Goal: Information Seeking & Learning: Learn about a topic

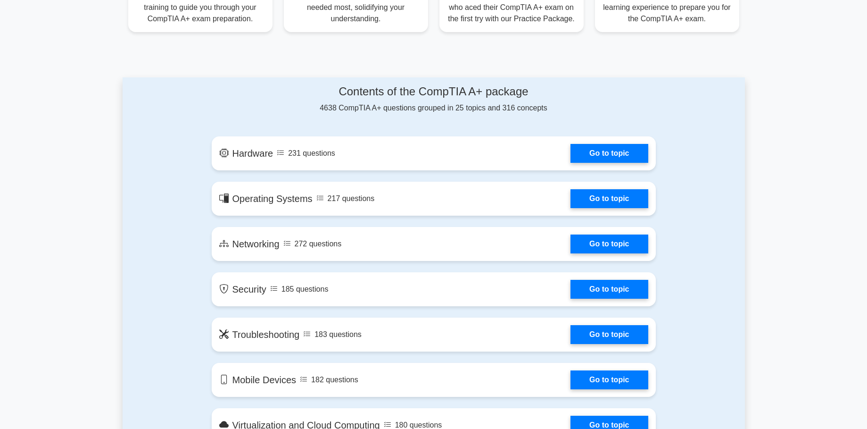
scroll to position [419, 0]
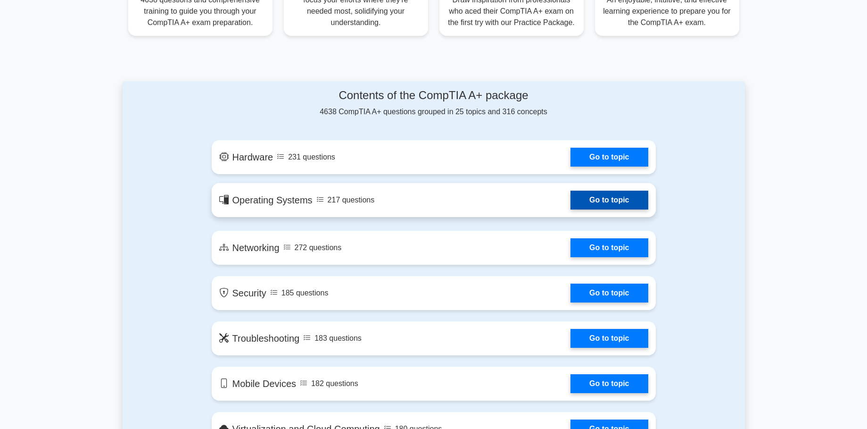
click at [598, 200] on link "Go to topic" at bounding box center [608, 199] width 77 height 19
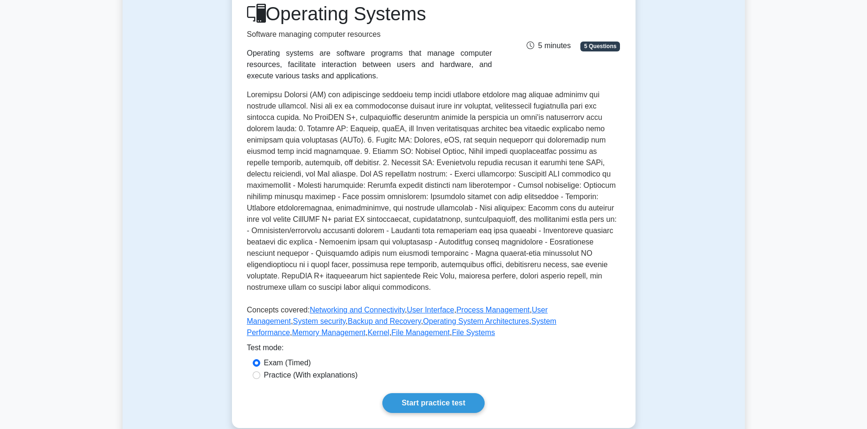
scroll to position [135, 0]
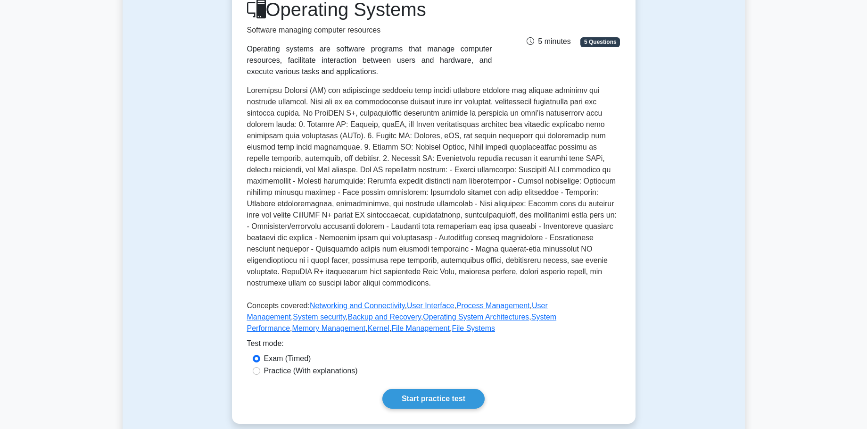
click at [316, 373] on label "Practice (With explanations)" at bounding box center [311, 370] width 94 height 11
click at [260, 373] on input "Practice (With explanations)" at bounding box center [257, 371] width 8 height 8
radio input "true"
click at [297, 359] on label "Exam (Timed)" at bounding box center [287, 358] width 47 height 11
click at [260, 359] on input "Exam (Timed)" at bounding box center [257, 359] width 8 height 8
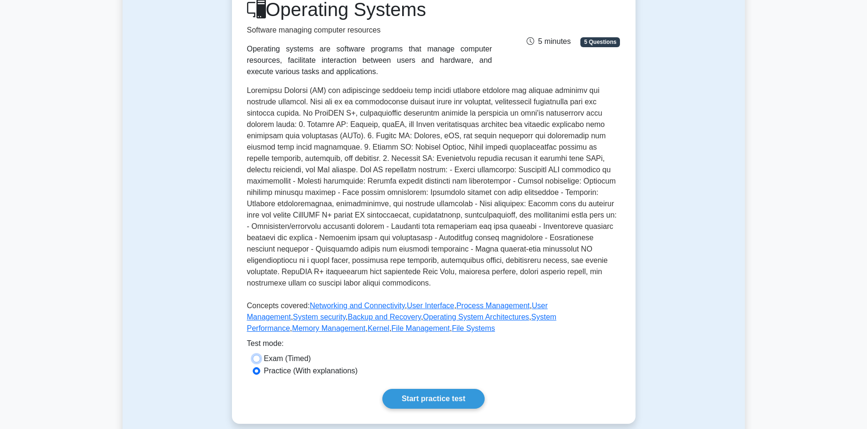
radio input "true"
click at [394, 393] on link "Start practice test" at bounding box center [433, 398] width 102 height 20
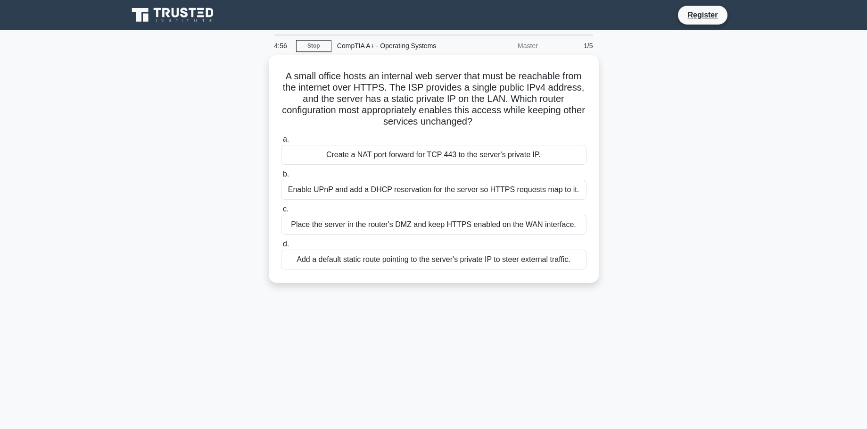
click at [328, 115] on div "4:56 Stop CompTIA A+ - Operating Systems Master 1/5 A small office hosts an int…" at bounding box center [434, 269] width 622 height 471
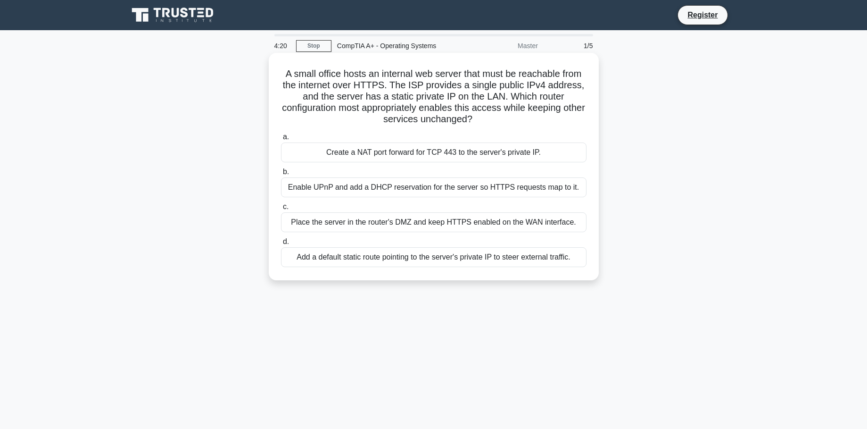
click at [493, 158] on div "Create a NAT port forward for TCP 443 to the server's private IP." at bounding box center [433, 152] width 305 height 20
click at [281, 140] on input "a. Create a NAT port forward for TCP 443 to the server's private IP." at bounding box center [281, 137] width 0 height 6
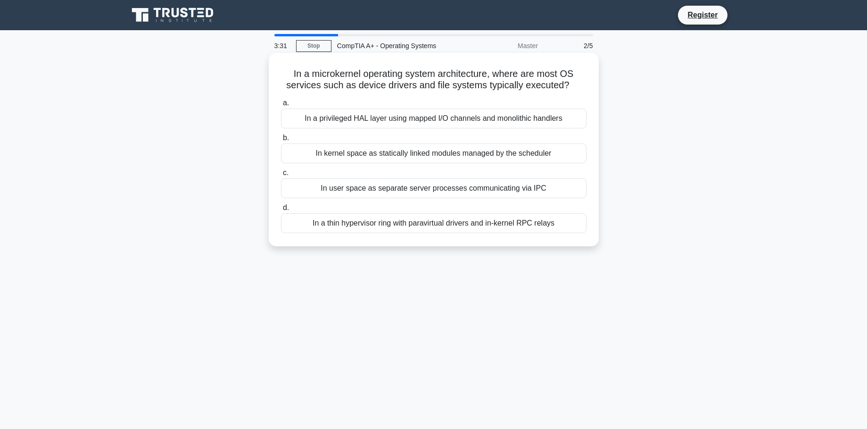
click at [490, 224] on div "In a thin hypervisor ring with paravirtual drivers and in-kernel RPC relays" at bounding box center [433, 223] width 305 height 20
click at [281, 211] on input "d. In a thin hypervisor ring with paravirtual drivers and in-kernel RPC relays" at bounding box center [281, 208] width 0 height 6
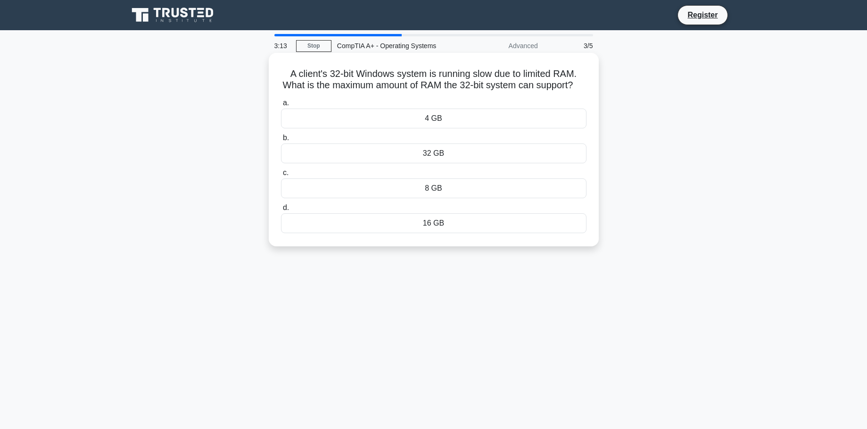
click at [449, 152] on div "32 GB" at bounding box center [433, 153] width 305 height 20
click at [281, 141] on input "b. 32 GB" at bounding box center [281, 138] width 0 height 6
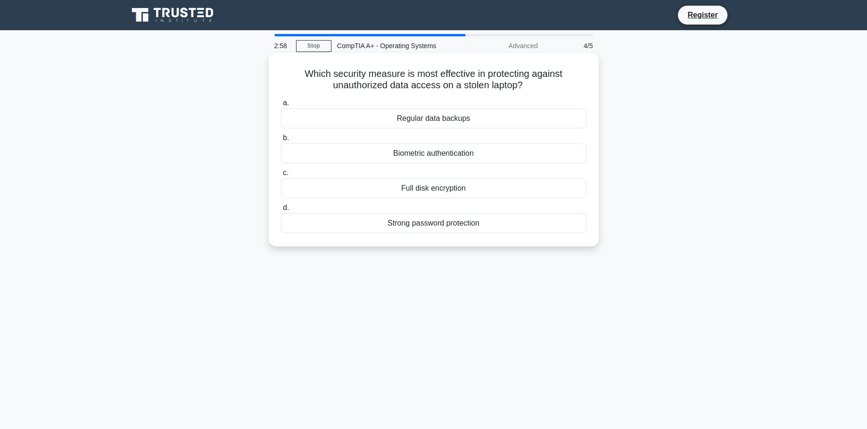
click at [444, 190] on div "Full disk encryption" at bounding box center [433, 188] width 305 height 20
click at [281, 176] on input "c. Full disk encryption" at bounding box center [281, 173] width 0 height 6
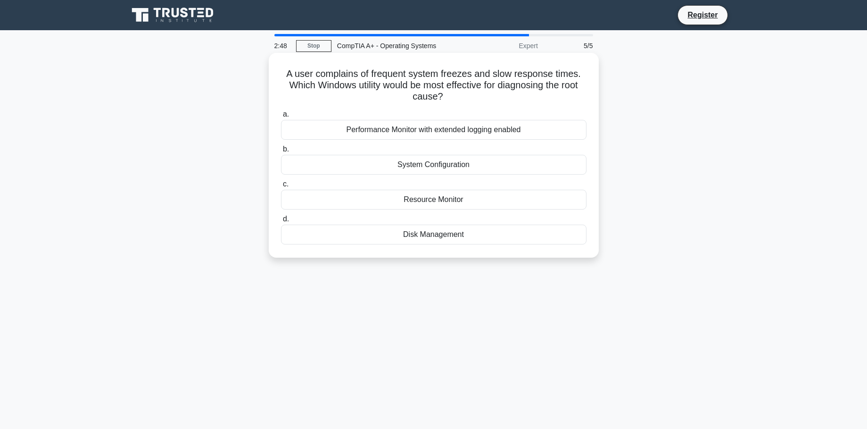
click at [457, 132] on div "Performance Monitor with extended logging enabled" at bounding box center [433, 130] width 305 height 20
click at [281, 117] on input "a. Performance Monitor with extended logging enabled" at bounding box center [281, 114] width 0 height 6
